Goal: Information Seeking & Learning: Learn about a topic

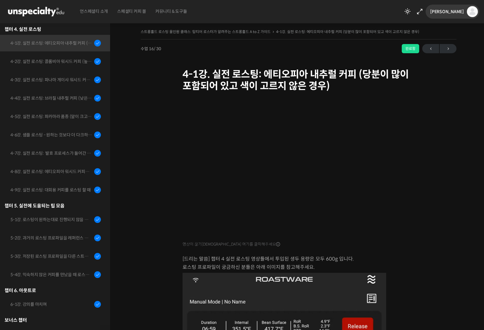
click at [454, 13] on span "[PERSON_NAME]" at bounding box center [447, 12] width 34 height 6
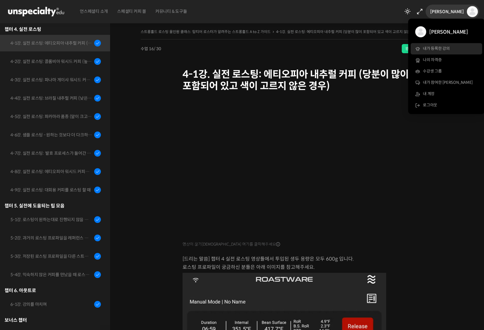
click at [435, 51] on span "내가 등록한 강의" at bounding box center [436, 48] width 27 height 5
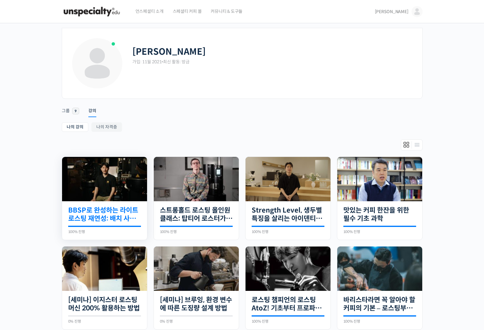
click at [120, 217] on link "BBSP로 완성하는 라이트 로스팅 재연성: 배치 사이즈가 달라져도 안정적인 말릭의 로스팅" at bounding box center [104, 214] width 73 height 17
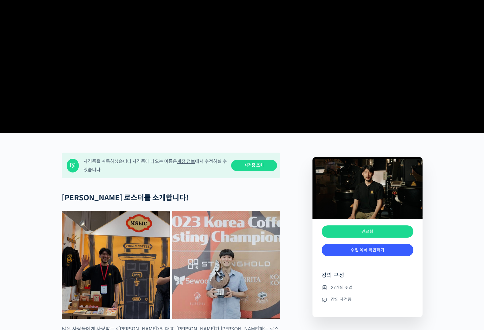
scroll to position [224, 0]
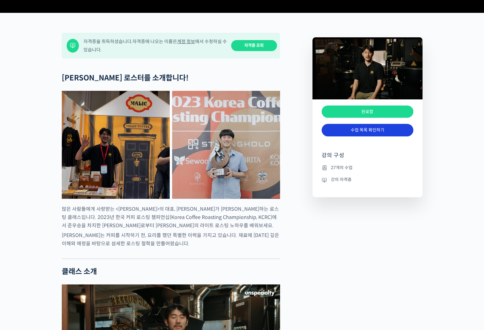
click at [386, 136] on link "수업 목록 확인하기" at bounding box center [368, 130] width 92 height 13
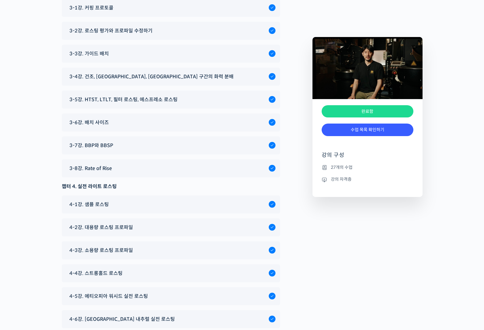
scroll to position [2811, 0]
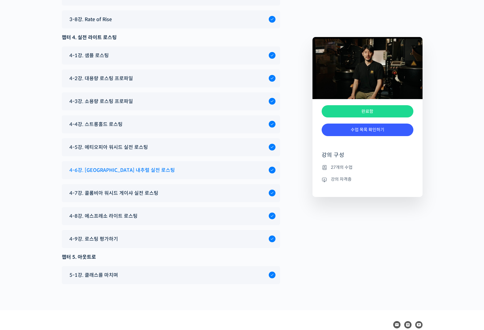
click at [172, 174] on div "4-6강. [GEOGRAPHIC_DATA] 내추럴 실전 로스팅" at bounding box center [167, 170] width 202 height 8
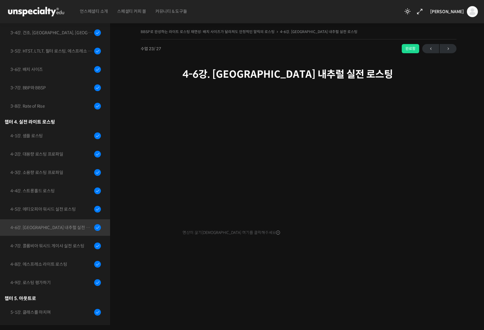
scroll to position [303, 0]
